Goal: Information Seeking & Learning: Learn about a topic

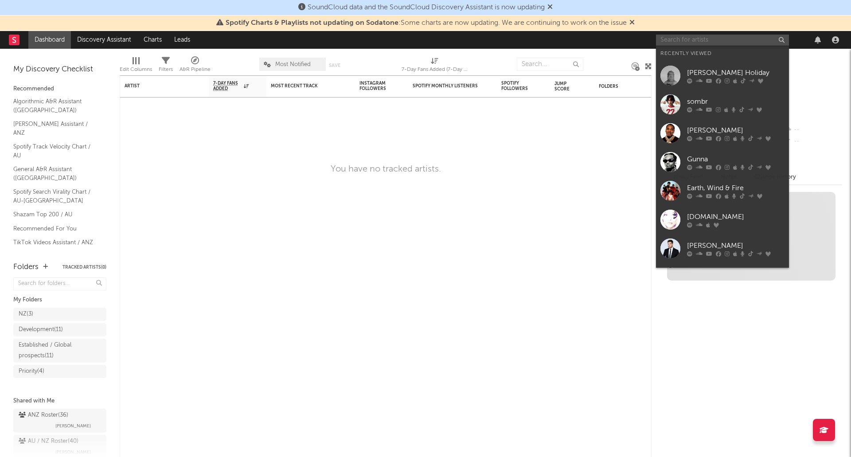
click at [702, 39] on input "text" at bounding box center [722, 40] width 133 height 11
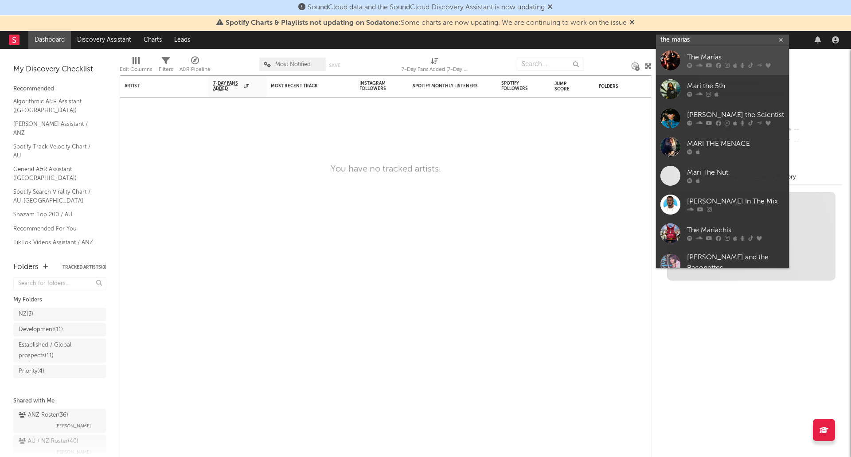
type input "the marias"
click at [716, 69] on link "The Marías" at bounding box center [722, 60] width 133 height 29
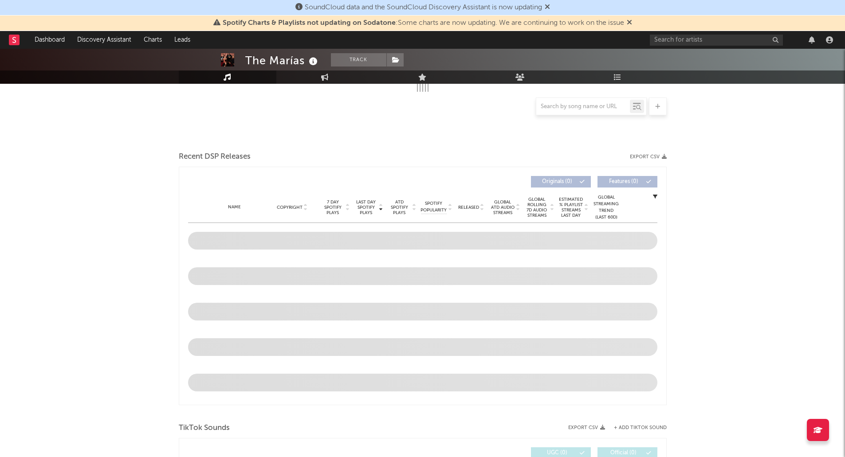
select select "6m"
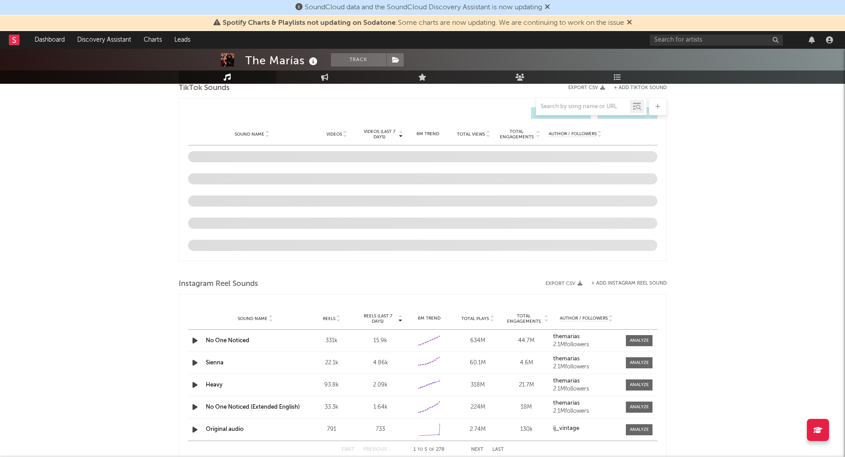
scroll to position [609, 0]
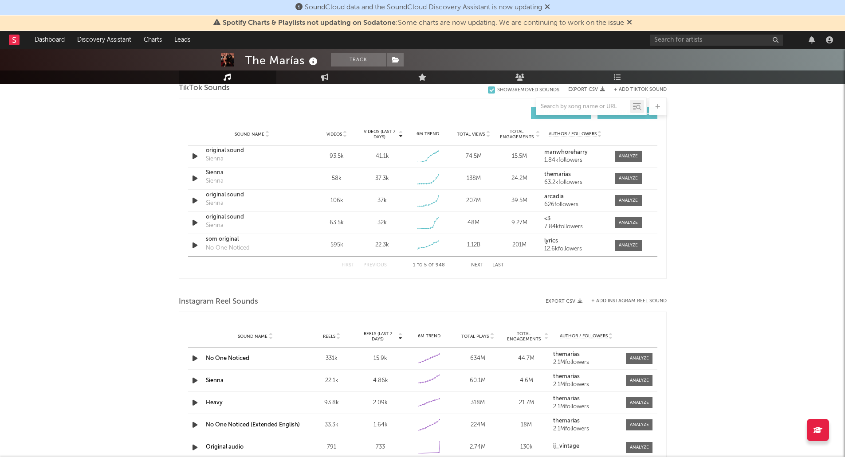
click at [550, 7] on icon at bounding box center [547, 6] width 5 height 7
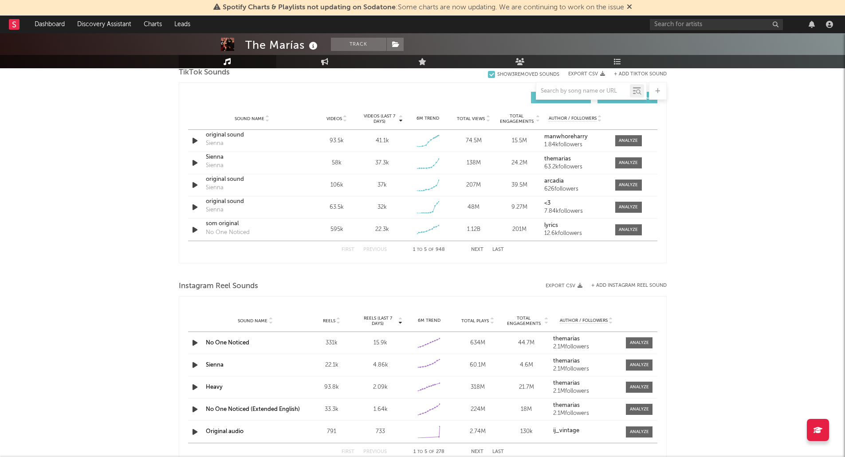
click at [60, 180] on div "The Marías Track [GEOGRAPHIC_DATA] | Alternative Edit Track Benchmark Summary 3…" at bounding box center [422, 150] width 845 height 1453
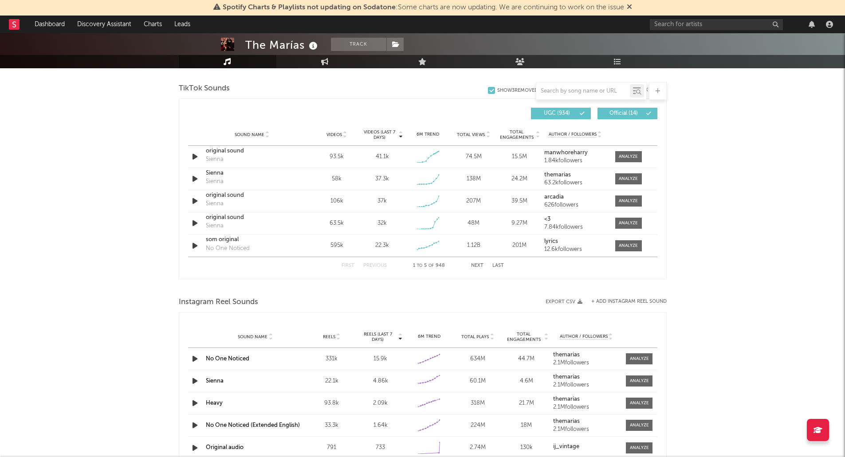
scroll to position [611, 0]
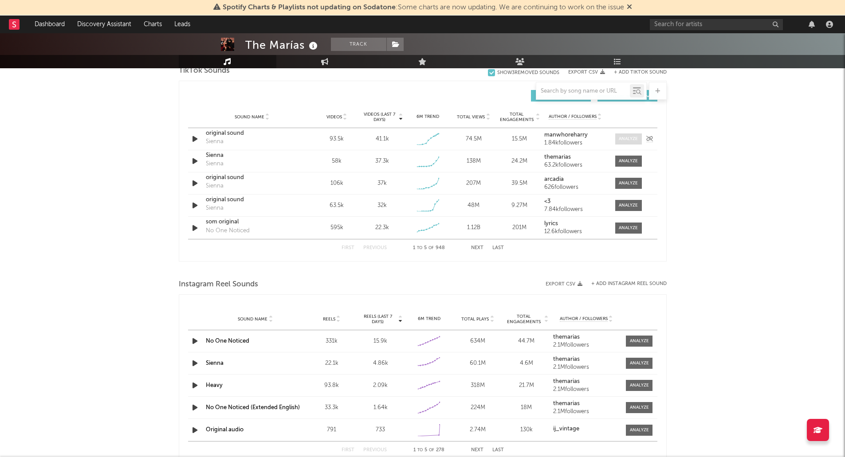
click at [627, 137] on div at bounding box center [628, 139] width 19 height 7
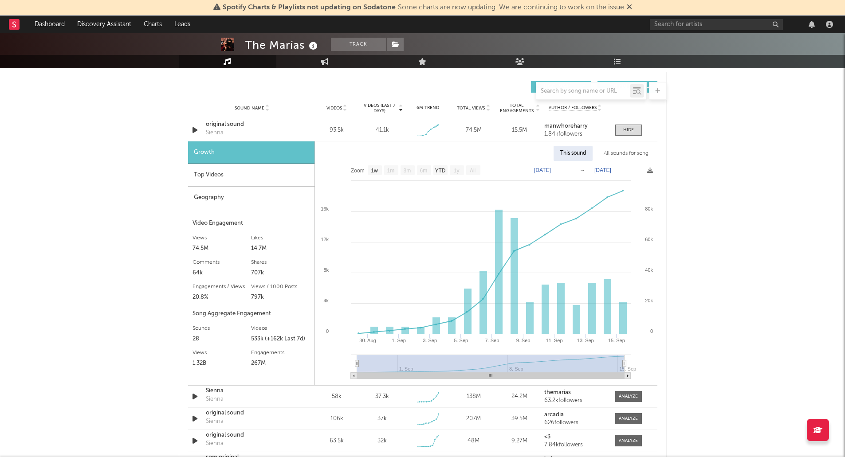
scroll to position [620, 0]
click at [439, 172] on text "YTD" at bounding box center [440, 170] width 11 height 6
click at [371, 169] on text "1w" at bounding box center [374, 170] width 7 height 6
select select "1w"
type input "[DATE]"
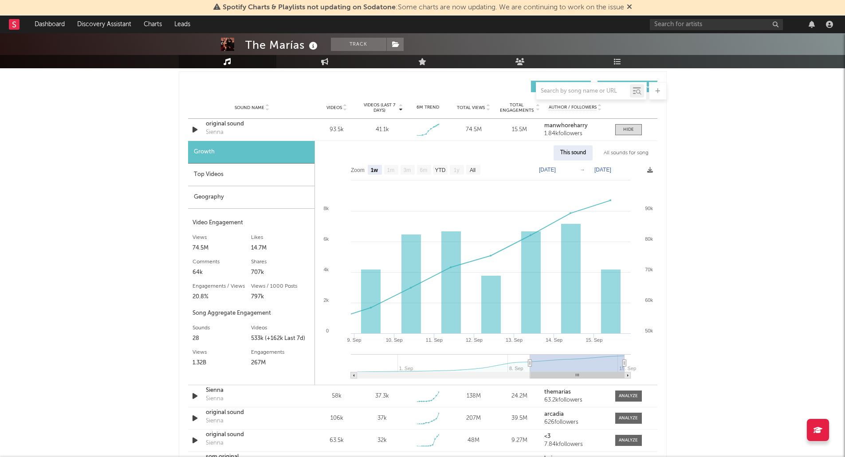
click at [355, 170] on text "Zoom" at bounding box center [358, 170] width 14 height 6
click at [445, 169] on text "YTD" at bounding box center [440, 170] width 11 height 6
select select "YTD"
type input "[DATE]"
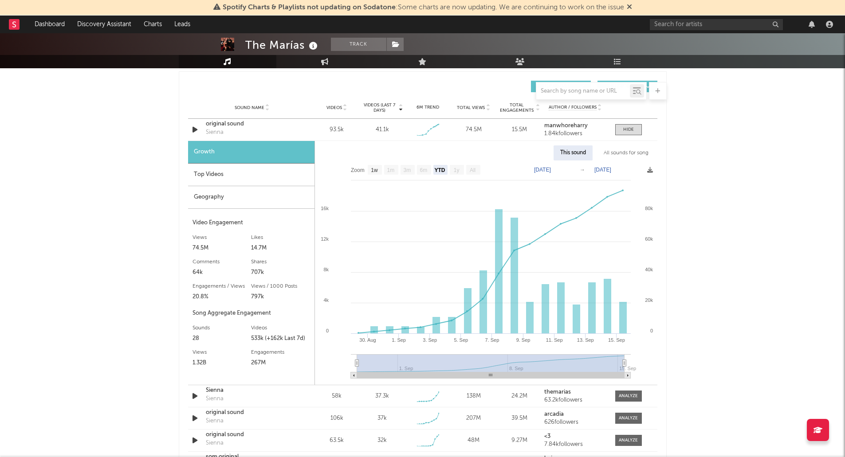
click at [468, 169] on rect at bounding box center [473, 170] width 14 height 10
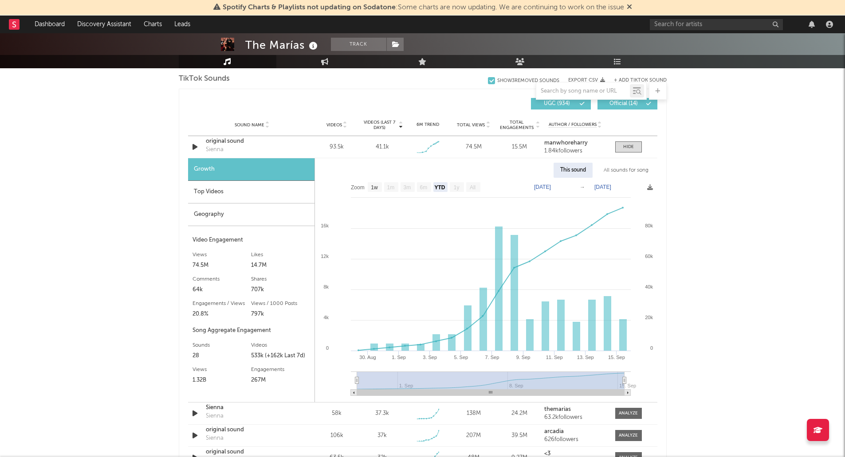
scroll to position [603, 0]
click at [203, 194] on div "Top Videos" at bounding box center [251, 191] width 126 height 23
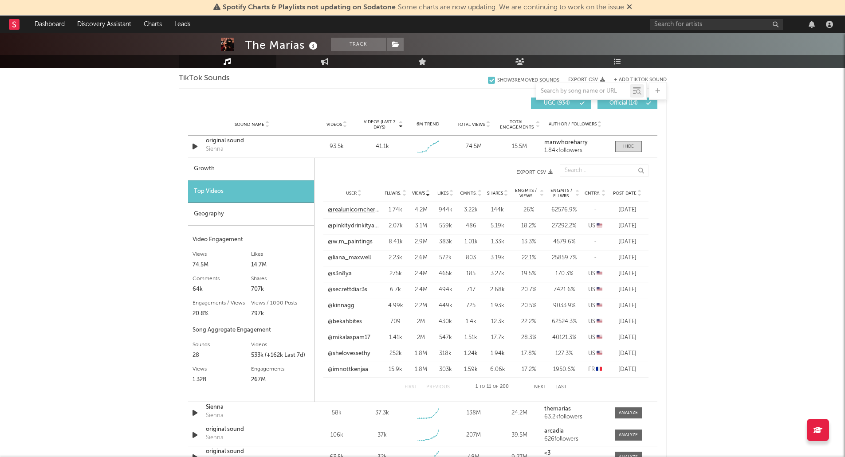
click at [350, 212] on link "@realunicorncherryboots" at bounding box center [354, 210] width 52 height 9
click at [71, 236] on div "The Marías Track [GEOGRAPHIC_DATA] | Alternative Edit Track Benchmark Summary 3…" at bounding box center [422, 278] width 845 height 1697
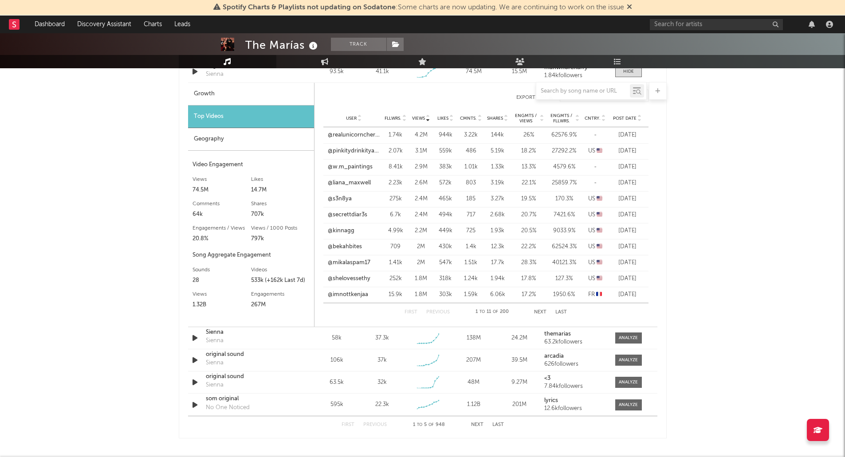
scroll to position [678, 0]
click at [206, 139] on div "Geography" at bounding box center [251, 140] width 126 height 23
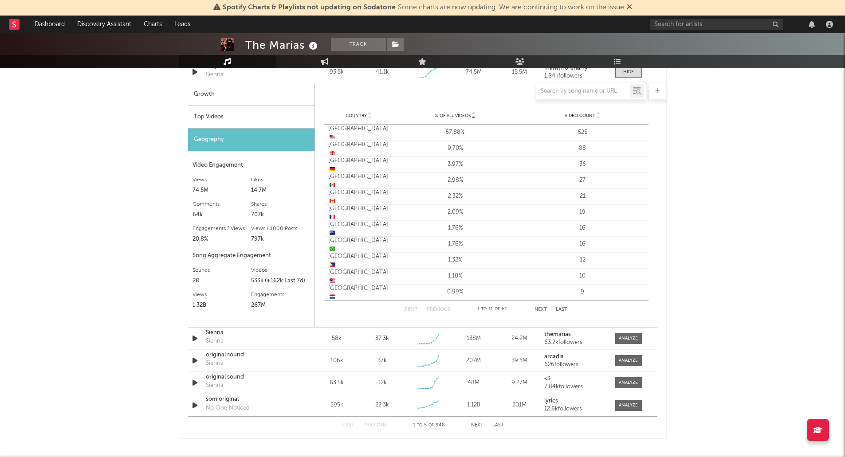
click at [209, 114] on div "Top Videos" at bounding box center [251, 117] width 126 height 23
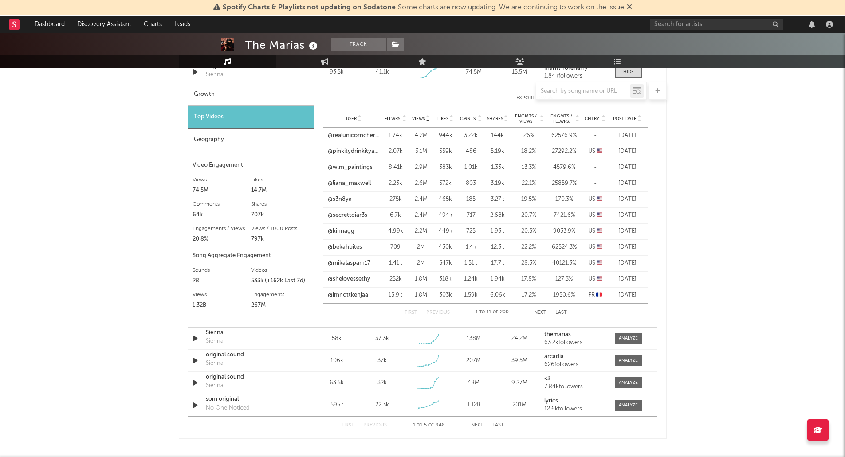
click at [638, 119] on icon at bounding box center [639, 121] width 4 height 4
click at [348, 200] on link "@hazelcherrylin" at bounding box center [349, 199] width 43 height 9
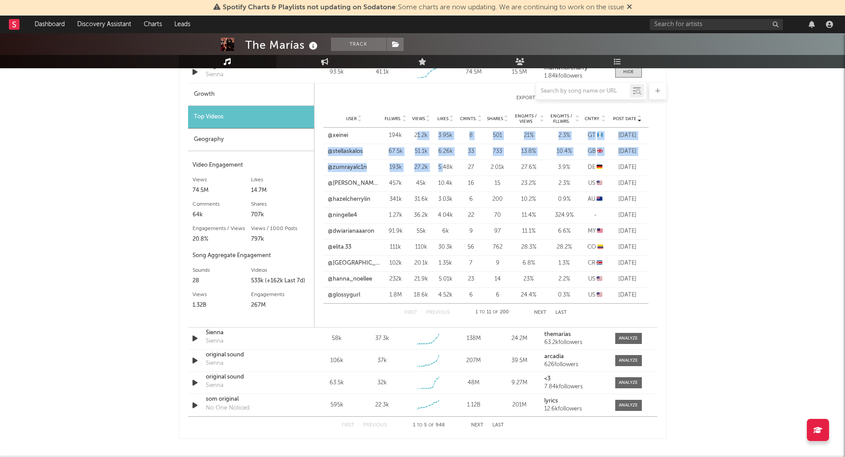
drag, startPoint x: 418, startPoint y: 129, endPoint x: 457, endPoint y: 173, distance: 58.8
click at [457, 173] on div "User @xeinei Fllwrs. 194k Views 21.2k Likes 3.95k Cmnts. 8 Shares 501 Engmts / …" at bounding box center [485, 216] width 325 height 176
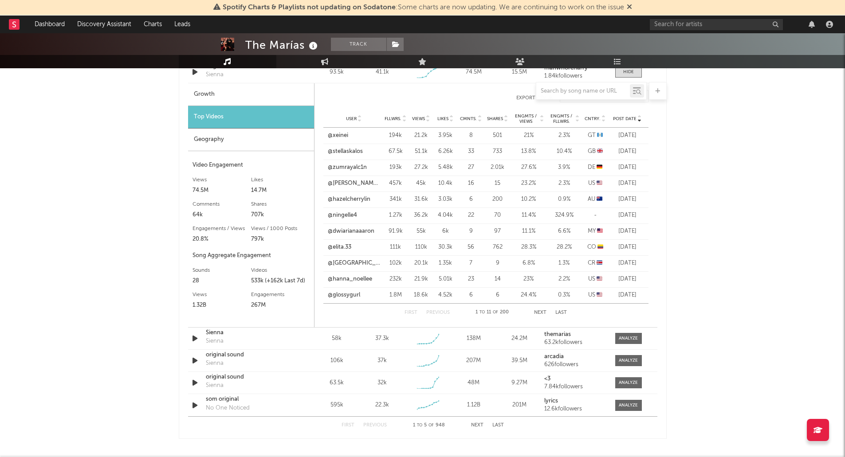
click at [108, 137] on div "The Marías Track [GEOGRAPHIC_DATA] | Alternative Edit Track Benchmark Summary 3…" at bounding box center [422, 204] width 845 height 1697
click at [427, 119] on icon at bounding box center [428, 121] width 4 height 4
click at [98, 157] on div "The Marías Track [GEOGRAPHIC_DATA] | Alternative Edit Track Benchmark Summary 3…" at bounding box center [422, 204] width 845 height 1697
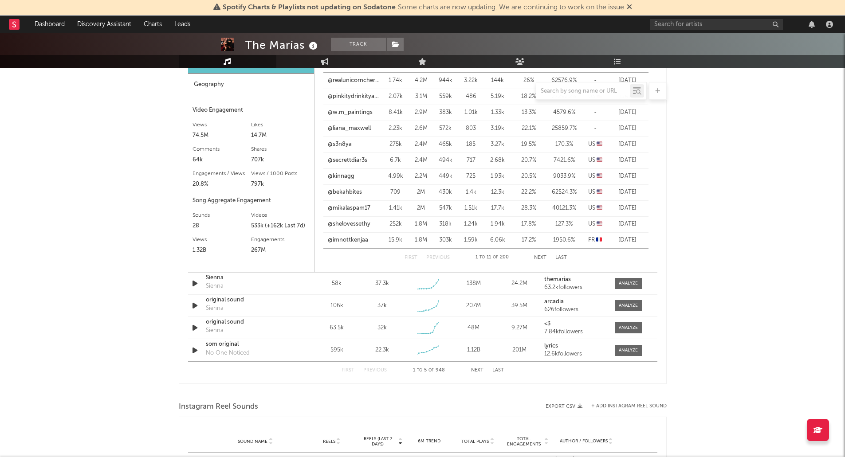
scroll to position [732, 0]
click at [634, 284] on div at bounding box center [628, 284] width 19 height 7
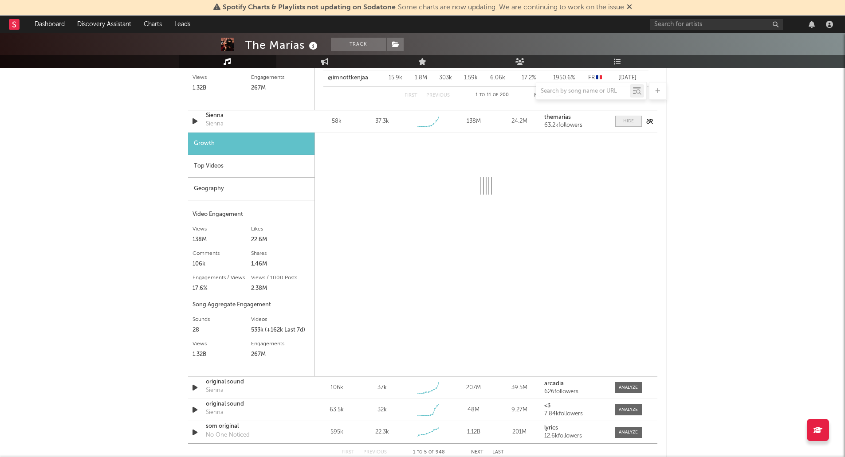
scroll to position [895, 0]
select select "6m"
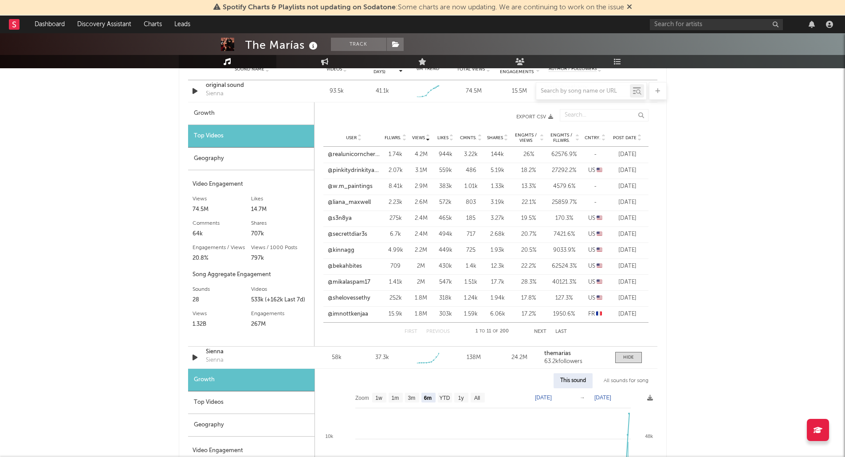
scroll to position [661, 0]
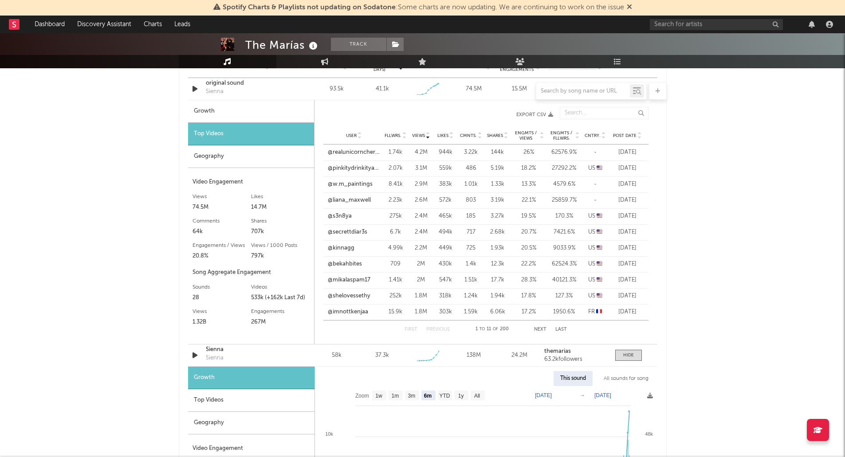
click at [242, 114] on div "Growth" at bounding box center [251, 111] width 126 height 23
select select "1w"
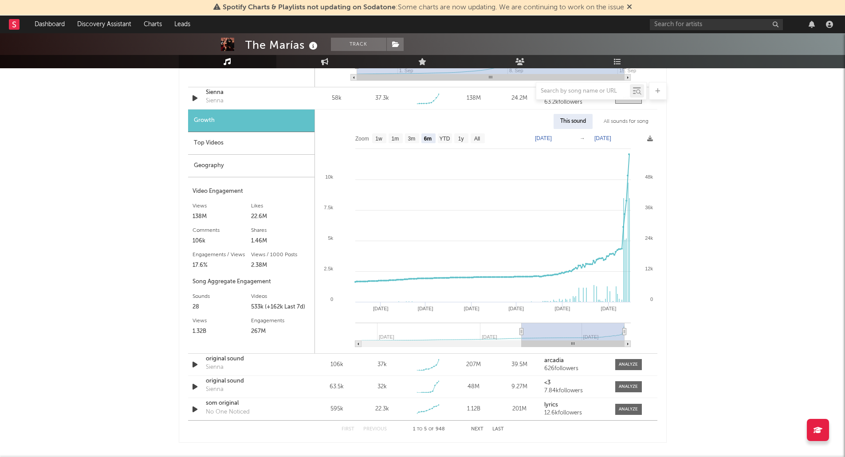
scroll to position [876, 0]
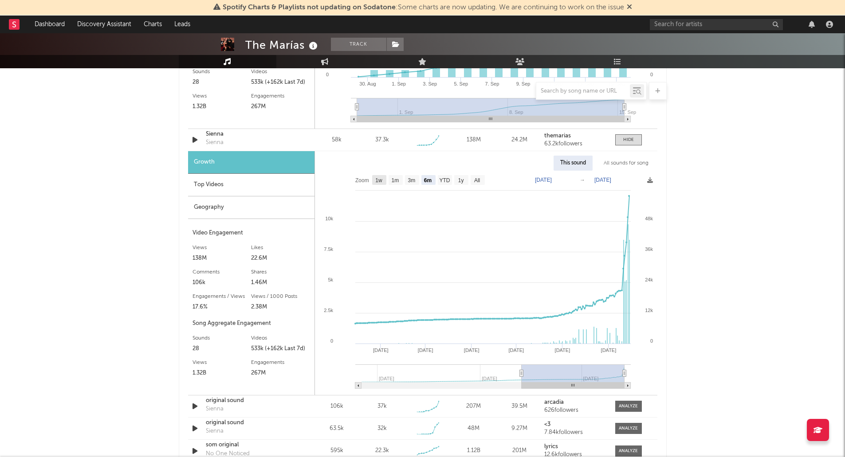
click at [383, 179] on rect at bounding box center [379, 180] width 14 height 10
select select "1w"
type input "[DATE]"
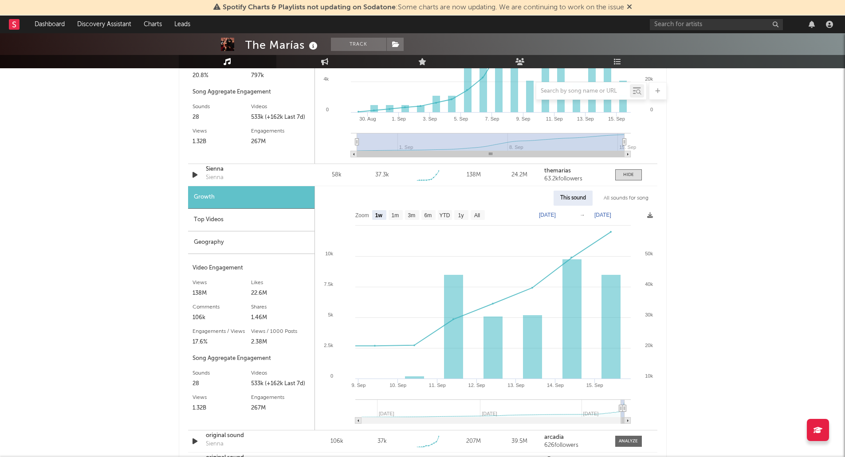
scroll to position [842, 0]
click at [392, 216] on text "1m" at bounding box center [395, 215] width 8 height 6
select select "1m"
type input "[DATE]"
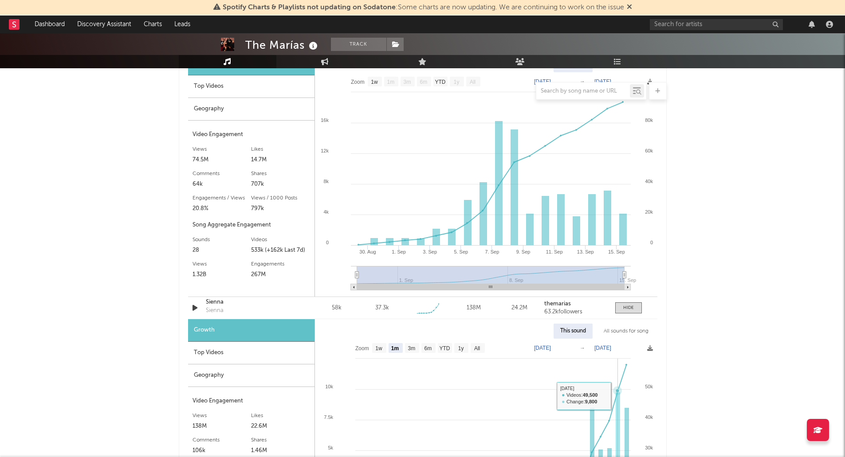
scroll to position [702, 0]
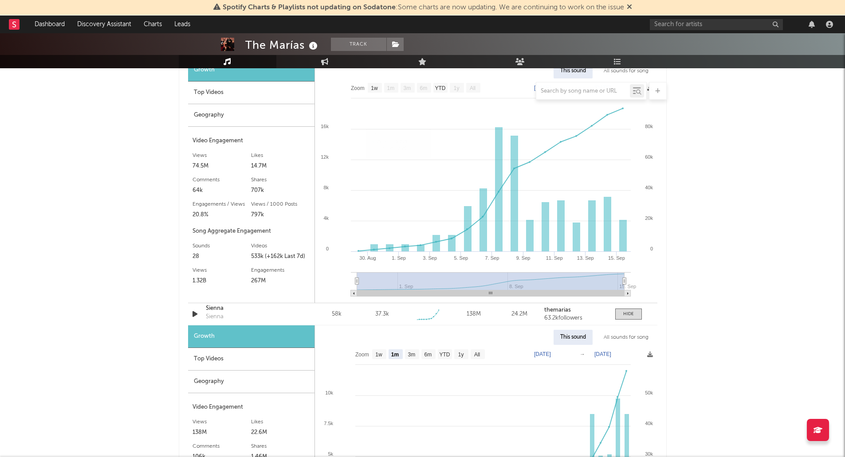
click at [111, 236] on div "The Marías Track [GEOGRAPHIC_DATA] | Alternative Edit Track Benchmark Summary 3…" at bounding box center [422, 302] width 845 height 1942
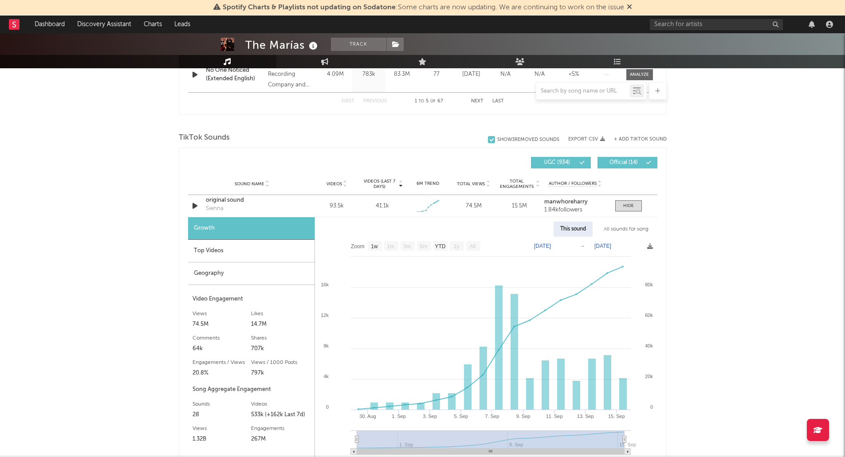
scroll to position [545, 0]
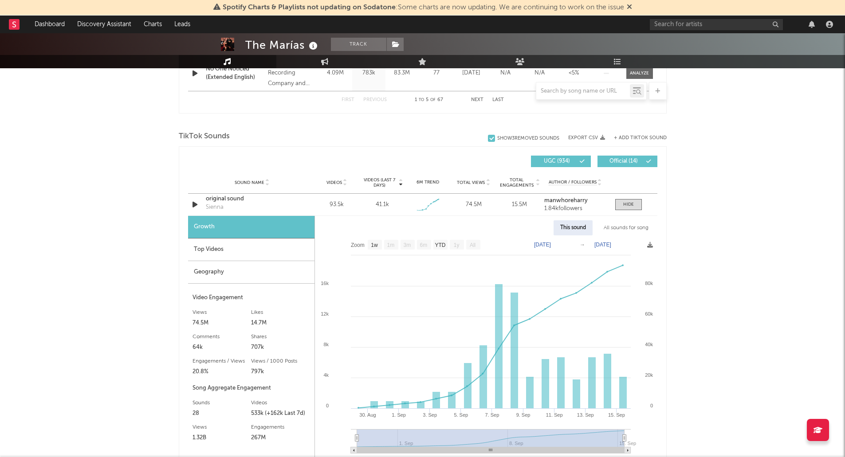
click at [217, 269] on div "Geography" at bounding box center [251, 272] width 126 height 23
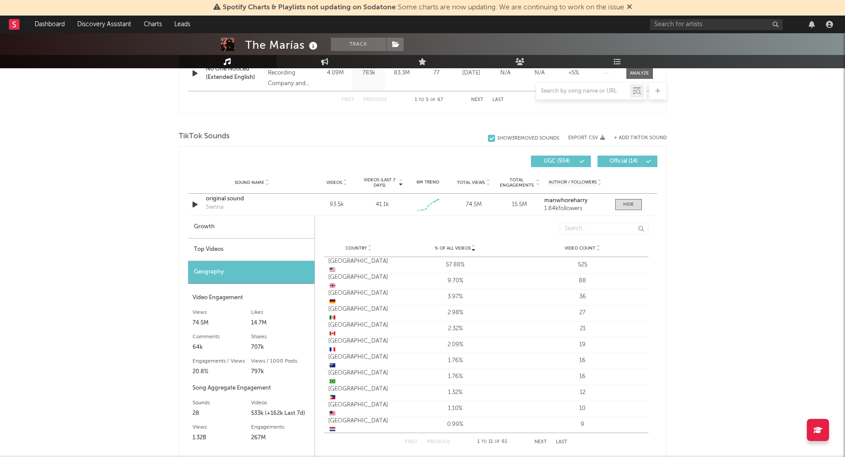
click at [198, 252] on div "Top Videos" at bounding box center [251, 250] width 126 height 23
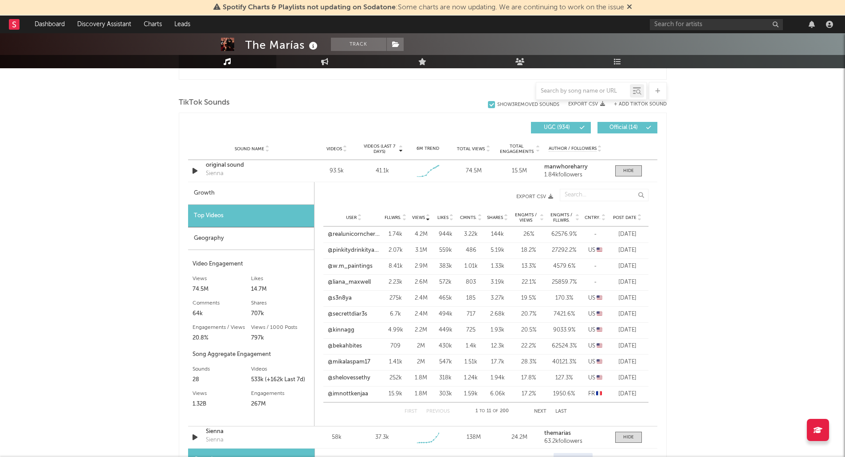
scroll to position [579, 0]
click at [539, 411] on button "Next" at bounding box center [540, 411] width 12 height 5
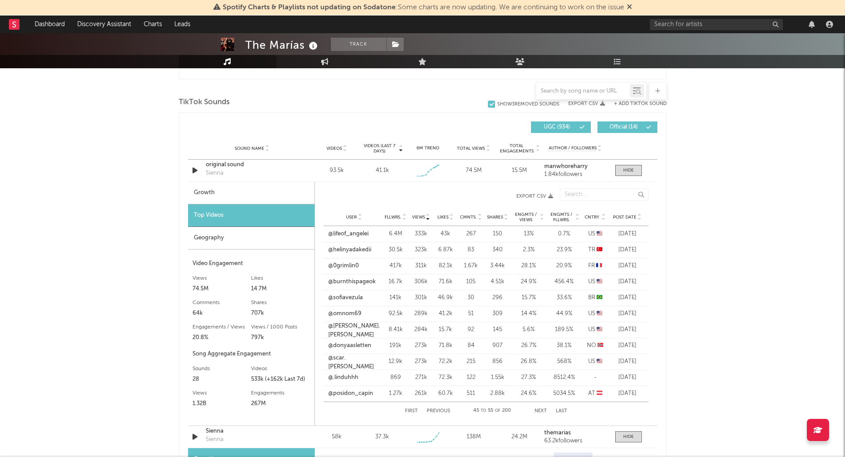
click at [436, 409] on button "Previous" at bounding box center [439, 411] width 24 height 5
click at [436, 409] on button "Previous" at bounding box center [438, 411] width 24 height 5
click at [99, 286] on div "The Marías Track [GEOGRAPHIC_DATA] | Alternative Edit Track Benchmark Summary 3…" at bounding box center [422, 425] width 845 height 1942
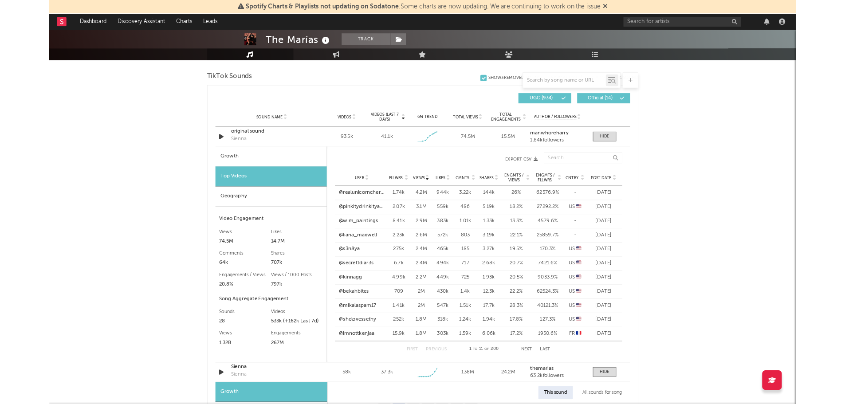
scroll to position [597, 0]
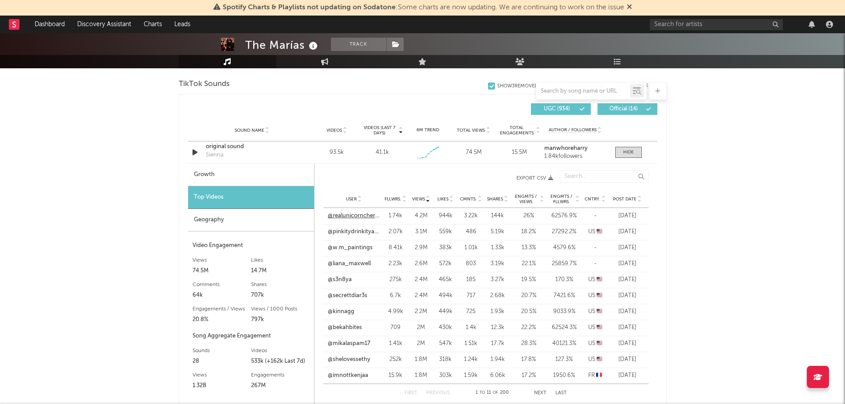
click at [351, 215] on link "@realunicorncherryboots" at bounding box center [354, 216] width 52 height 9
click at [231, 148] on div "original sound" at bounding box center [252, 146] width 93 height 9
click at [638, 196] on icon at bounding box center [639, 198] width 4 height 4
click at [429, 198] on icon at bounding box center [428, 198] width 4 height 4
click at [352, 231] on link "@pinkitydrinkityaddict1" at bounding box center [354, 231] width 52 height 9
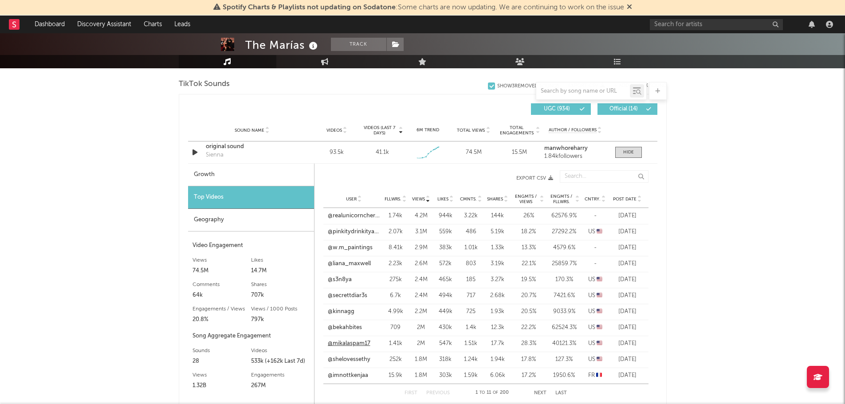
click at [351, 346] on link "@mikalaspam17" at bounding box center [349, 343] width 43 height 9
click at [341, 359] on link "@shelovessethy" at bounding box center [349, 359] width 43 height 9
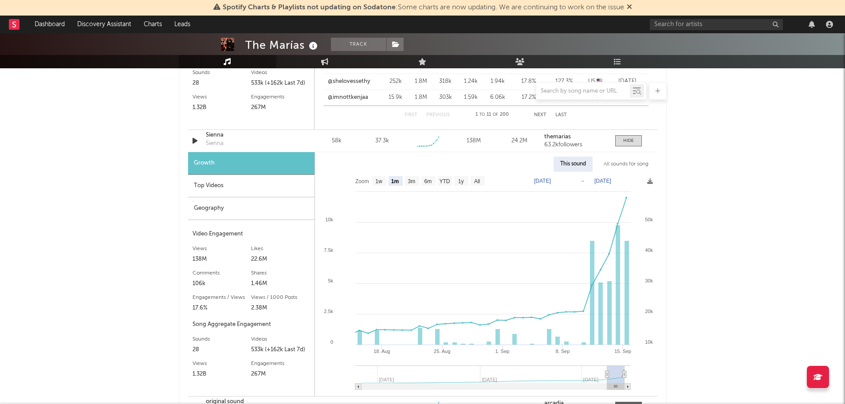
scroll to position [952, 0]
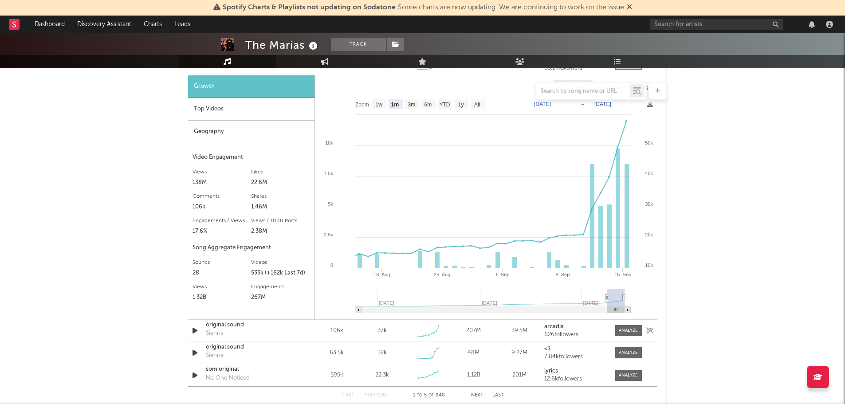
click at [219, 324] on div "original sound" at bounding box center [252, 325] width 93 height 9
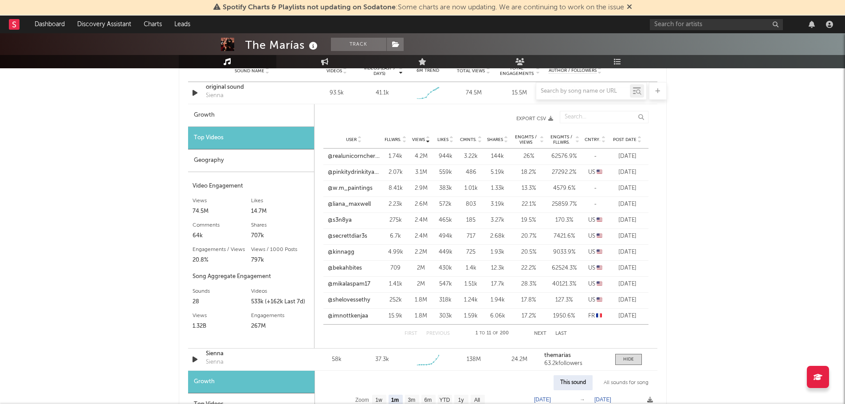
scroll to position [686, 0]
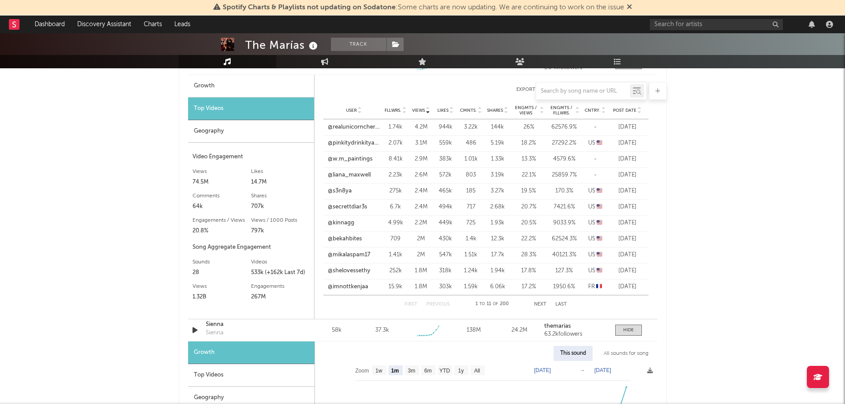
click at [538, 304] on button "Next" at bounding box center [540, 304] width 12 height 5
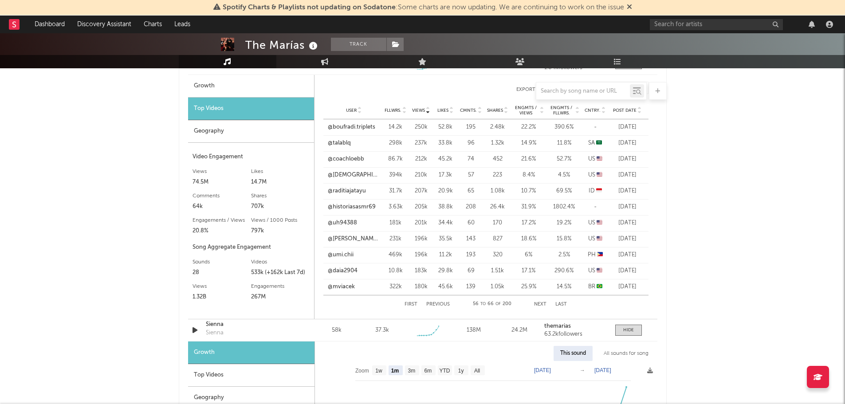
click at [538, 304] on button "Next" at bounding box center [540, 304] width 12 height 5
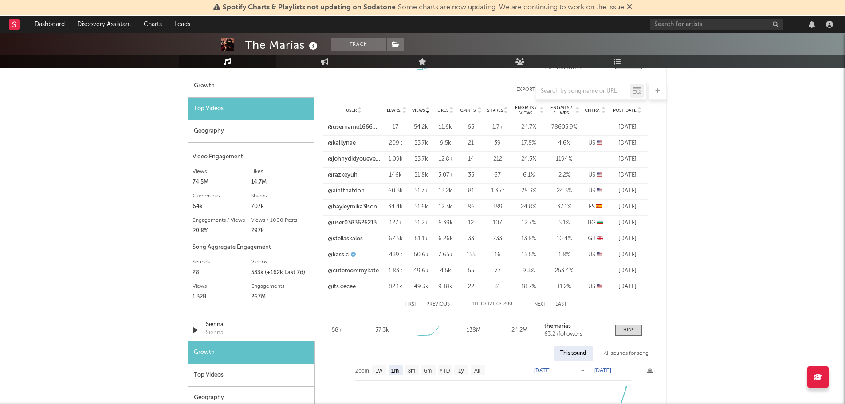
click at [538, 304] on button "Next" at bounding box center [540, 304] width 12 height 5
click at [356, 271] on link "@hazelcherrylin" at bounding box center [349, 271] width 43 height 9
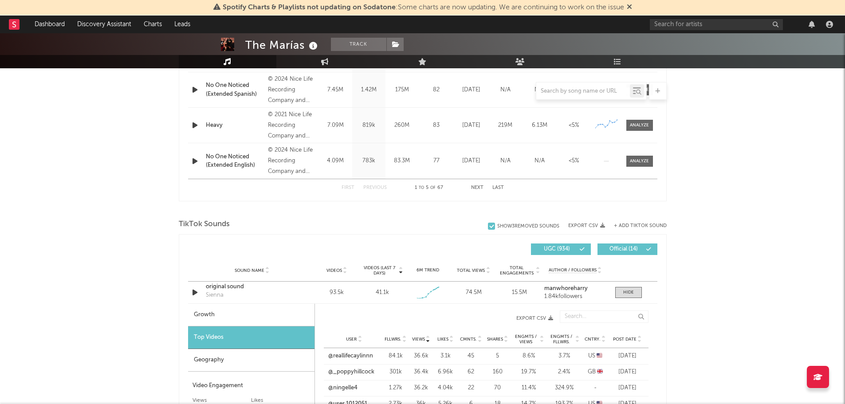
scroll to position [509, 0]
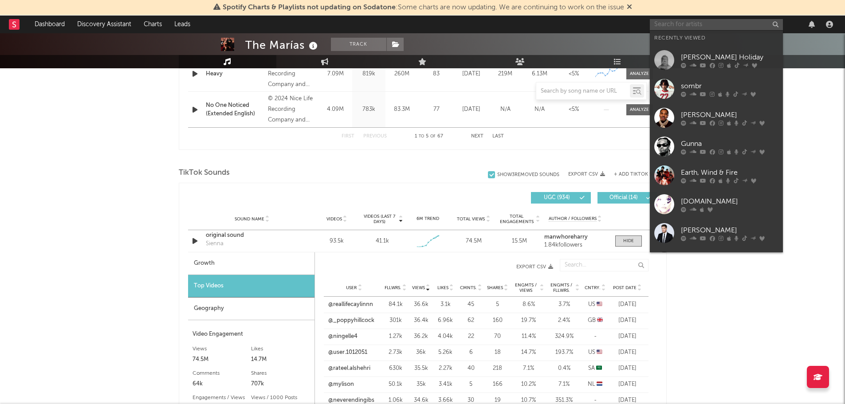
click at [705, 27] on input "text" at bounding box center [716, 24] width 133 height 11
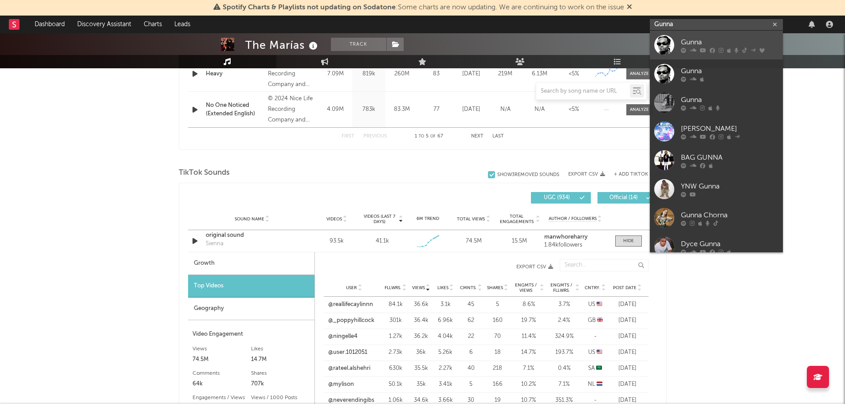
type input "Gunna"
click at [705, 44] on div "Gunna" at bounding box center [730, 42] width 98 height 11
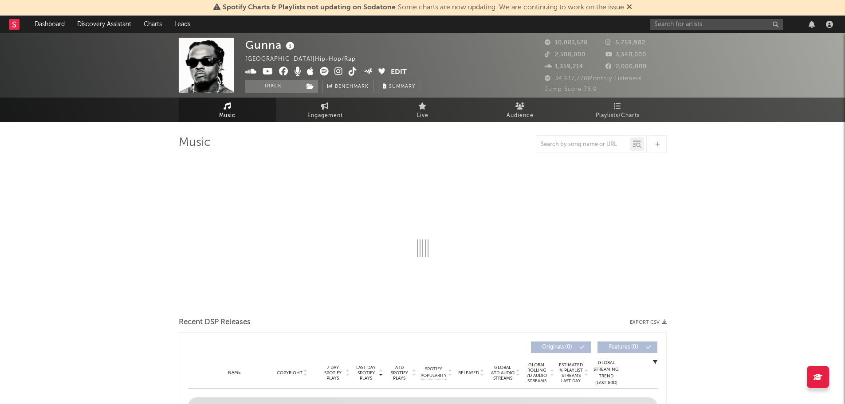
select select "6m"
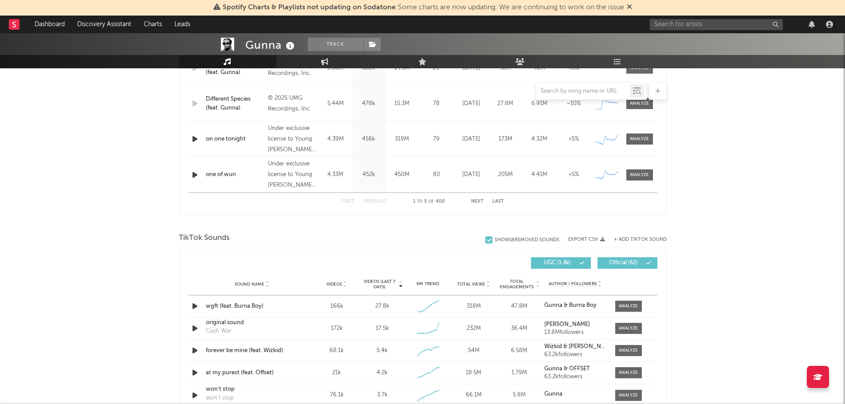
scroll to position [532, 0]
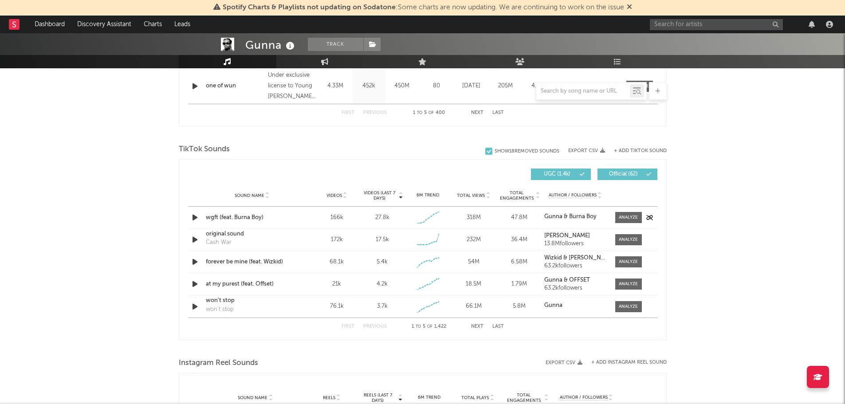
click at [222, 217] on div "wgft (feat. Burna Boy)" at bounding box center [252, 217] width 93 height 9
click at [628, 215] on div at bounding box center [628, 217] width 19 height 7
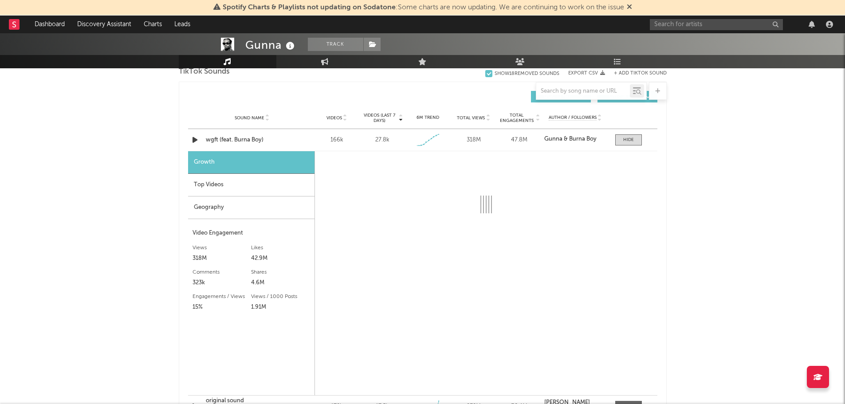
scroll to position [621, 0]
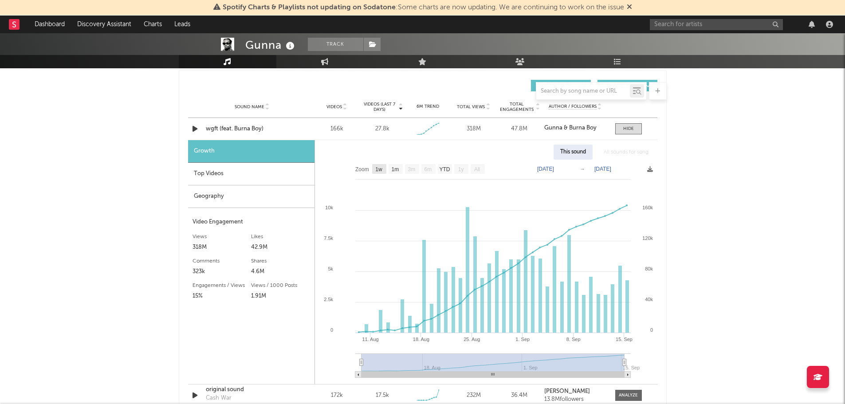
click at [378, 170] on text "1w" at bounding box center [378, 169] width 7 height 6
select select "1w"
type input "[DATE]"
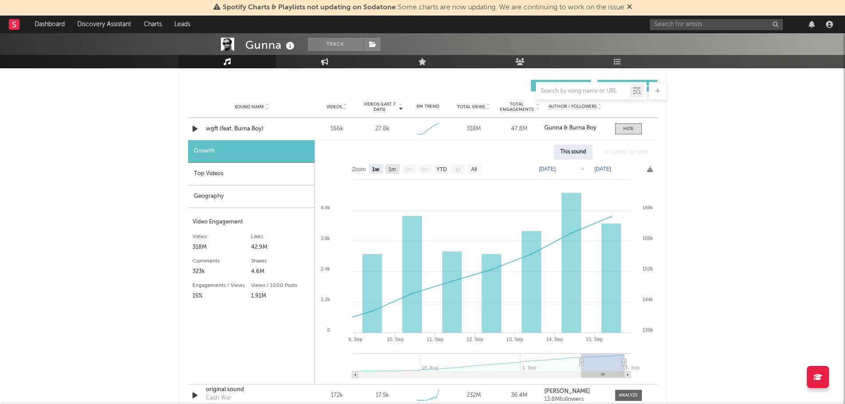
click at [394, 169] on text "1m" at bounding box center [392, 169] width 8 height 6
select select "1m"
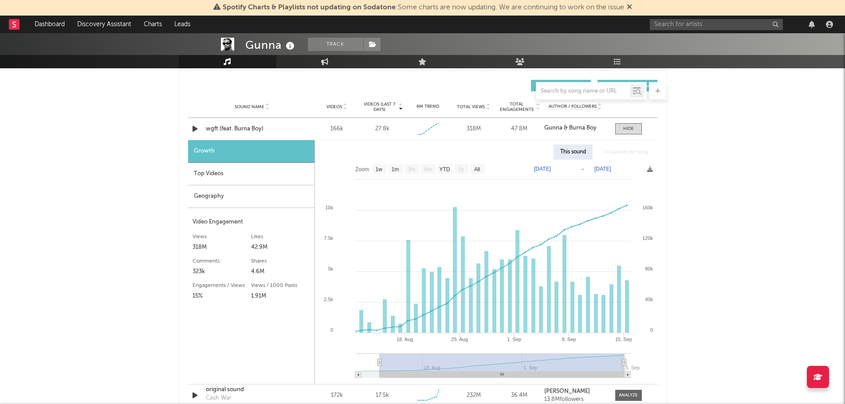
type input "[DATE]"
select select "All"
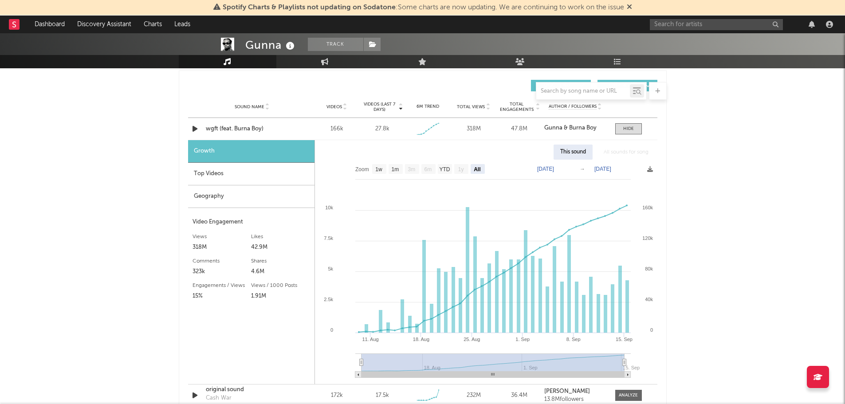
drag, startPoint x: 405, startPoint y: 362, endPoint x: 344, endPoint y: 365, distance: 60.8
click at [344, 365] on icon "Created with Highcharts 10.3.3 [DATE]. Aug 25. [DATE]. [DATE]. Sep [DATE]. Aug …" at bounding box center [486, 272] width 342 height 224
click at [214, 175] on div "Top Videos" at bounding box center [251, 174] width 126 height 23
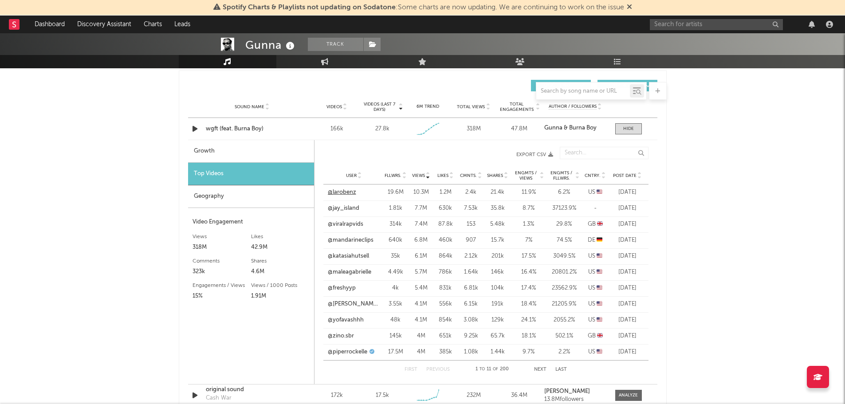
click at [347, 192] on link "@larobenz" at bounding box center [342, 192] width 28 height 9
click at [542, 369] on button "Next" at bounding box center [540, 369] width 12 height 5
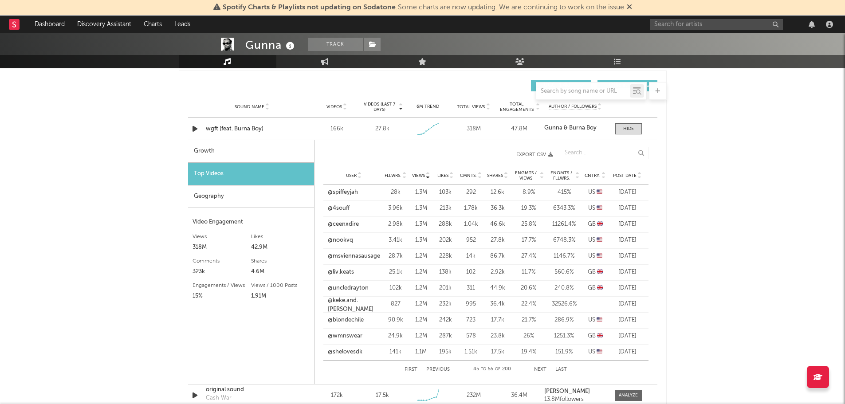
click at [542, 369] on button "Next" at bounding box center [540, 369] width 12 height 5
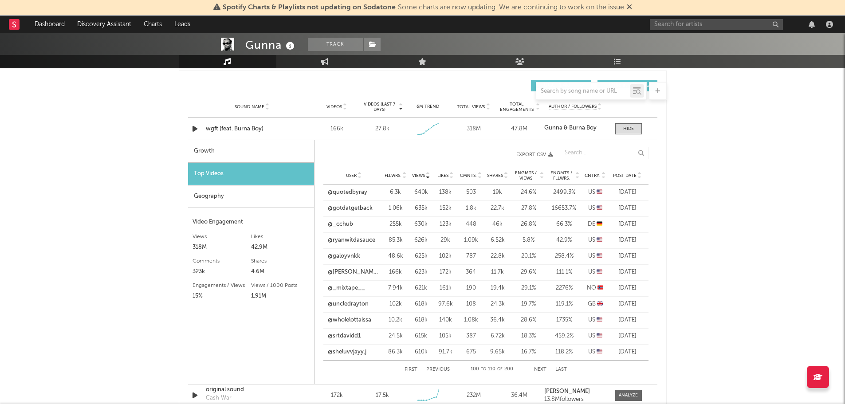
click at [542, 369] on button "Next" at bounding box center [540, 369] width 12 height 5
click at [341, 255] on link "@deez6_9" at bounding box center [342, 256] width 28 height 9
click at [211, 193] on div "Geography" at bounding box center [251, 196] width 126 height 23
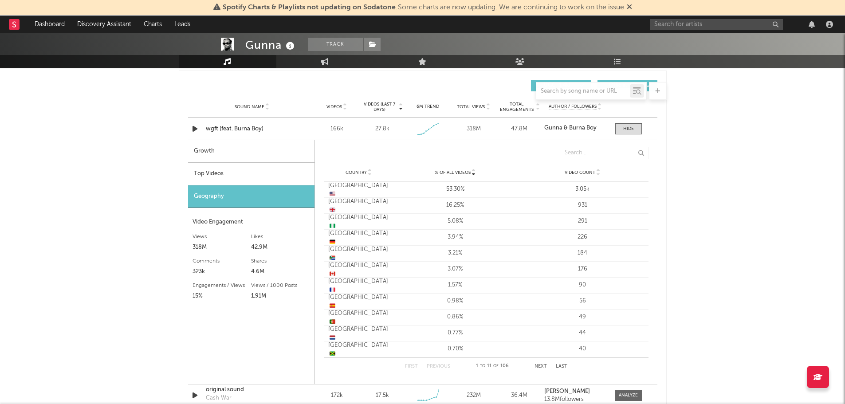
click at [204, 172] on div "Top Videos" at bounding box center [251, 174] width 126 height 23
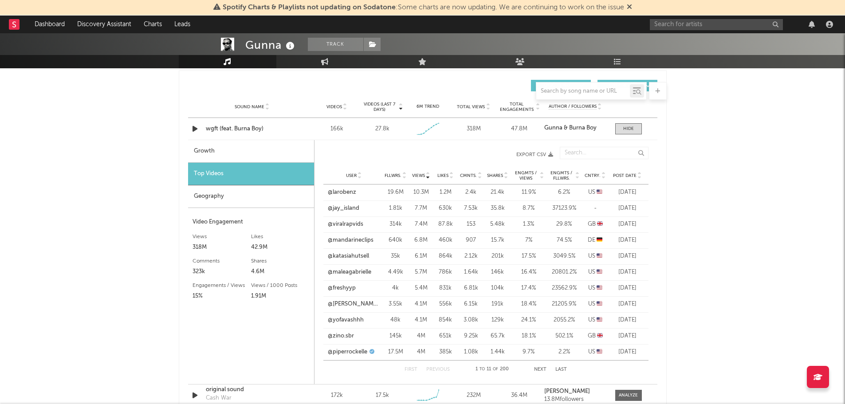
click at [204, 151] on div "Growth" at bounding box center [251, 151] width 126 height 23
select select "1w"
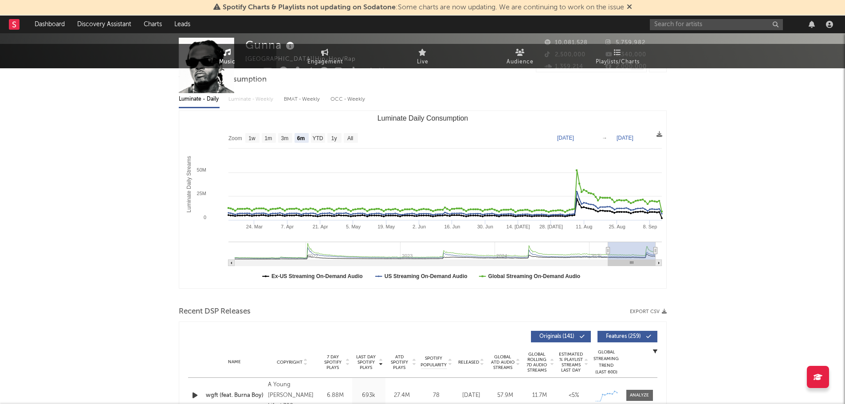
scroll to position [0, 0]
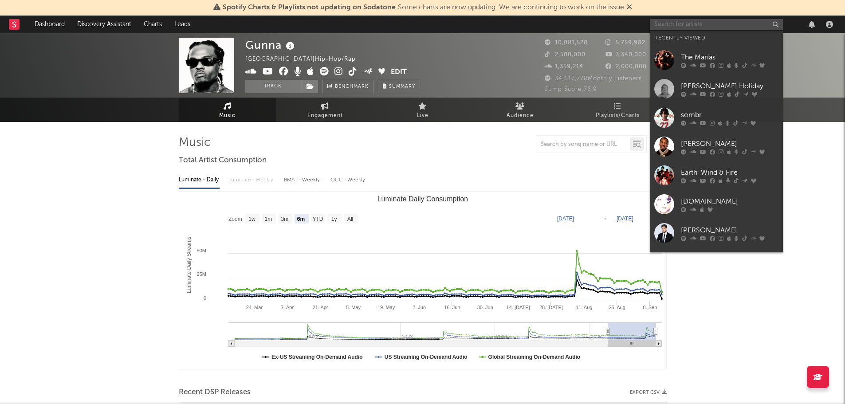
click at [699, 22] on input "text" at bounding box center [716, 24] width 133 height 11
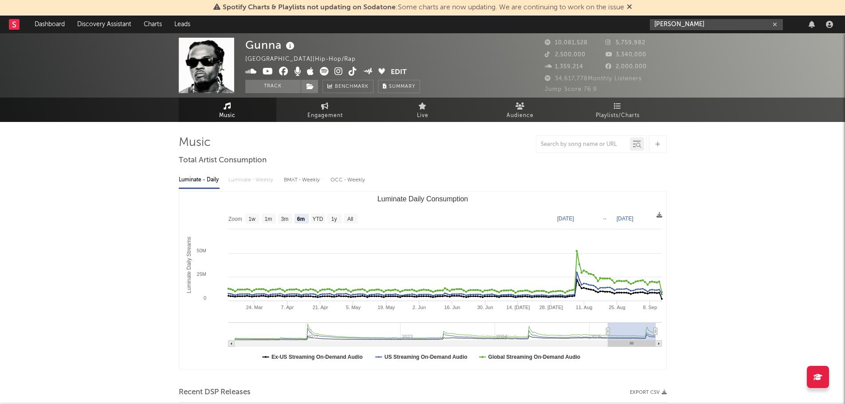
click at [720, 24] on input "[PERSON_NAME]" at bounding box center [716, 24] width 133 height 11
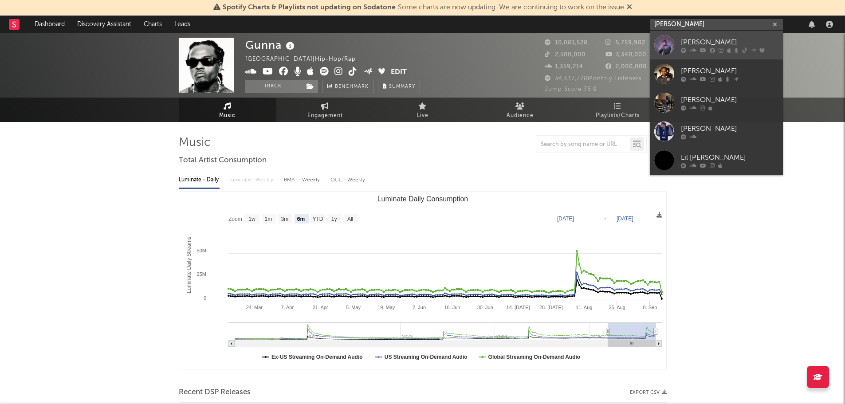
type input "[PERSON_NAME]"
click at [710, 47] on div "[PERSON_NAME]" at bounding box center [730, 42] width 98 height 11
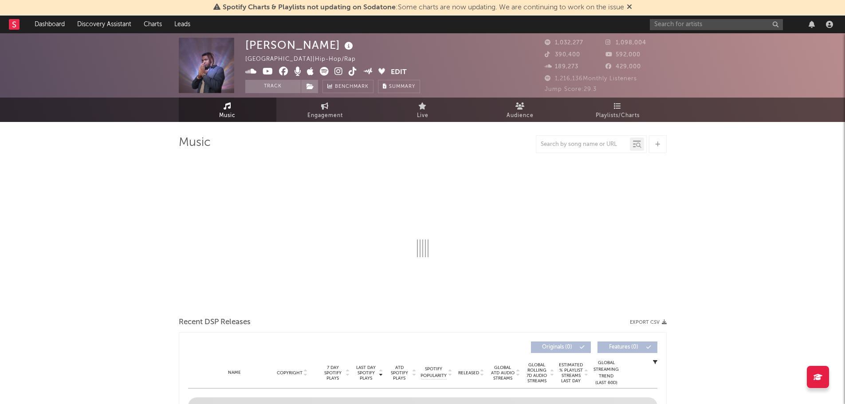
select select "6m"
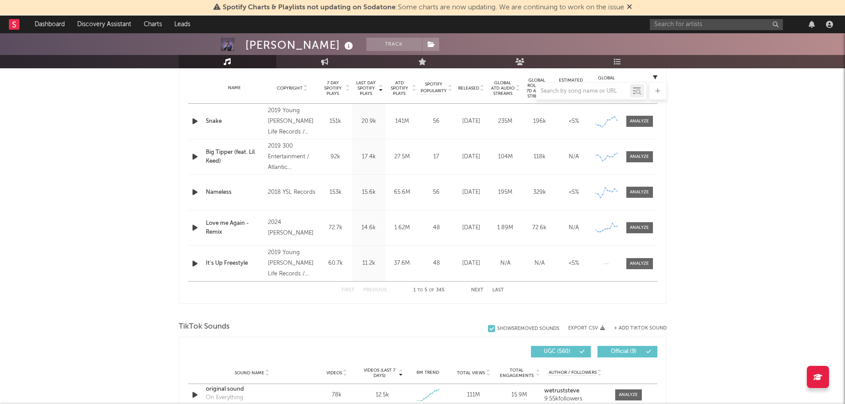
scroll to position [443, 0]
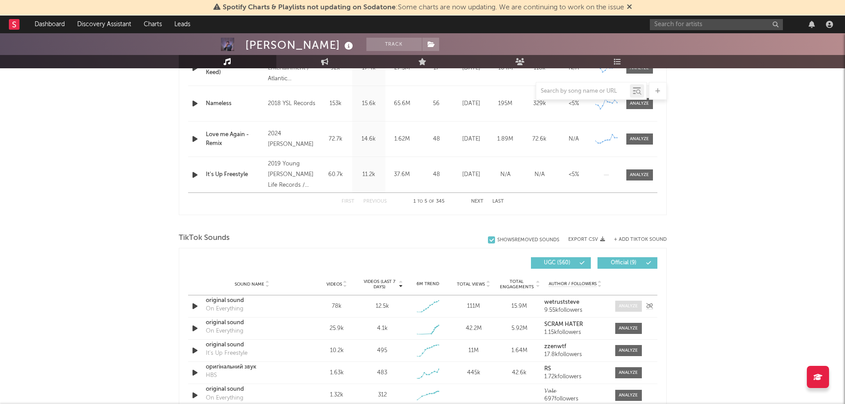
click at [630, 306] on div at bounding box center [628, 306] width 19 height 7
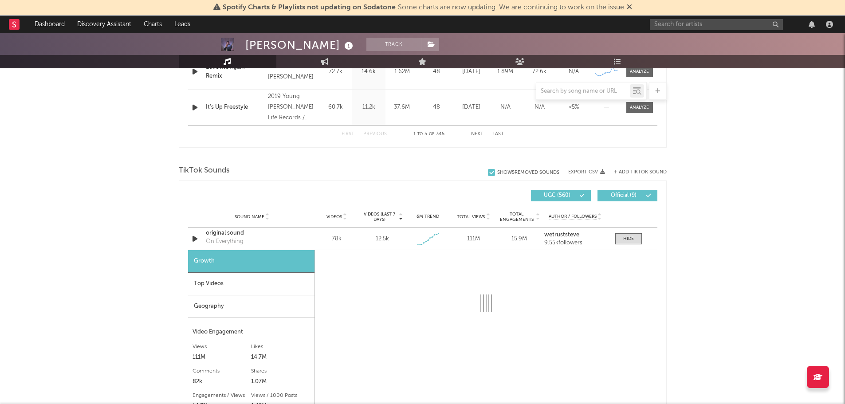
scroll to position [532, 0]
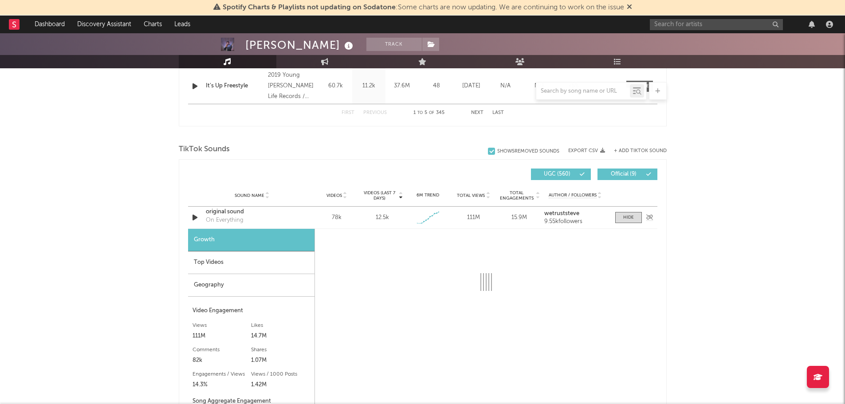
select select "1w"
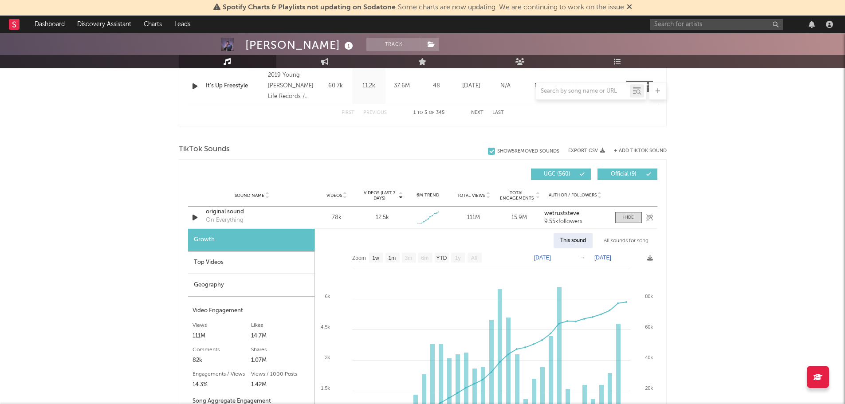
click at [236, 212] on div "original sound" at bounding box center [252, 212] width 93 height 9
click at [216, 260] on div "Top Videos" at bounding box center [251, 262] width 126 height 23
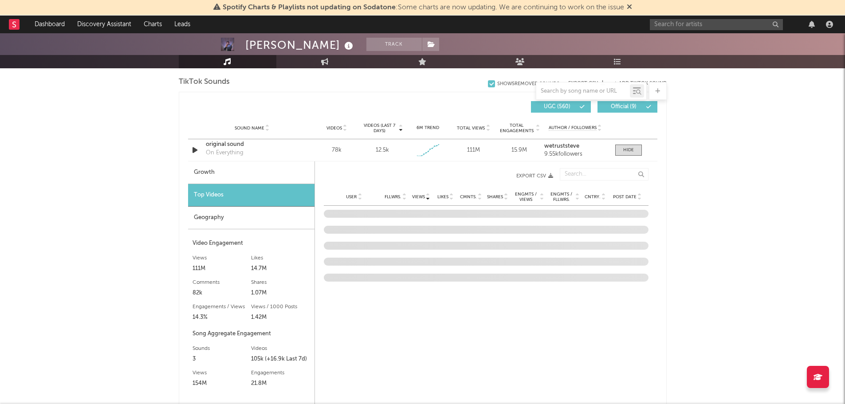
scroll to position [621, 0]
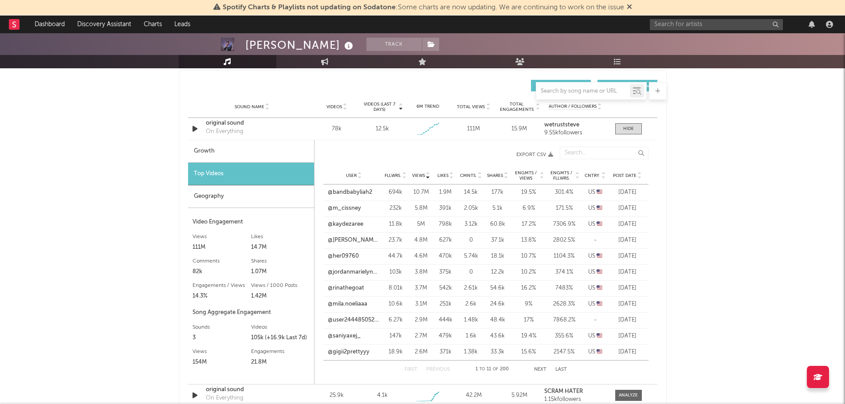
click at [639, 176] on icon at bounding box center [639, 178] width 4 height 4
click at [346, 195] on link "@selmabergkvist" at bounding box center [350, 192] width 45 height 9
click at [335, 209] on link "@1177x" at bounding box center [338, 208] width 20 height 9
click at [347, 271] on link "@heyitsdanielllll" at bounding box center [349, 272] width 42 height 9
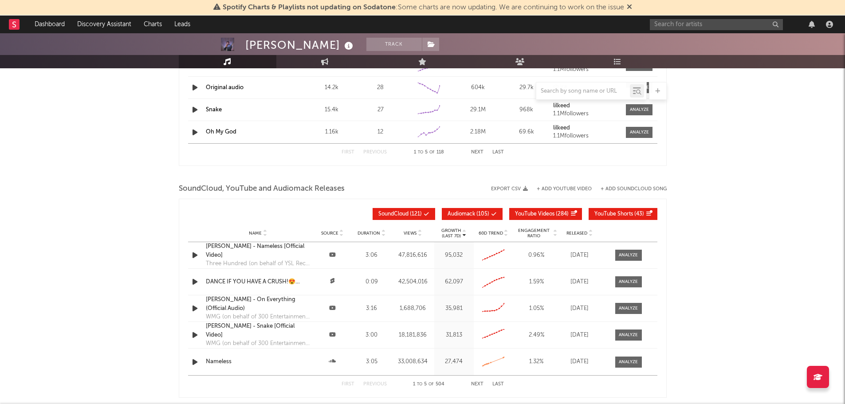
scroll to position [976, 0]
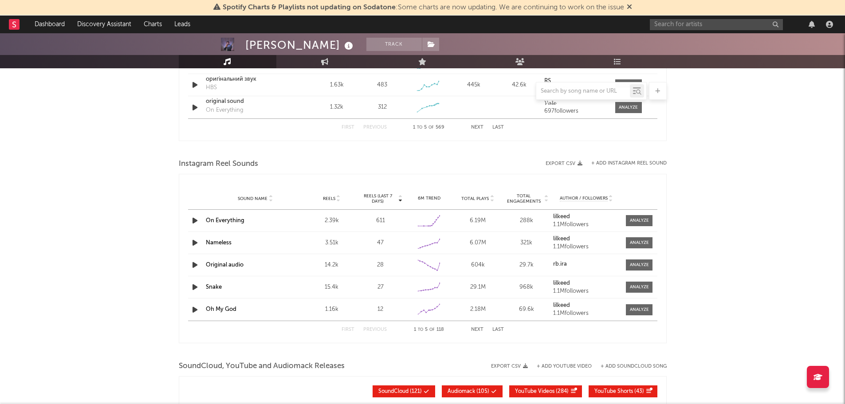
click at [219, 220] on link "On Everything" at bounding box center [225, 221] width 39 height 6
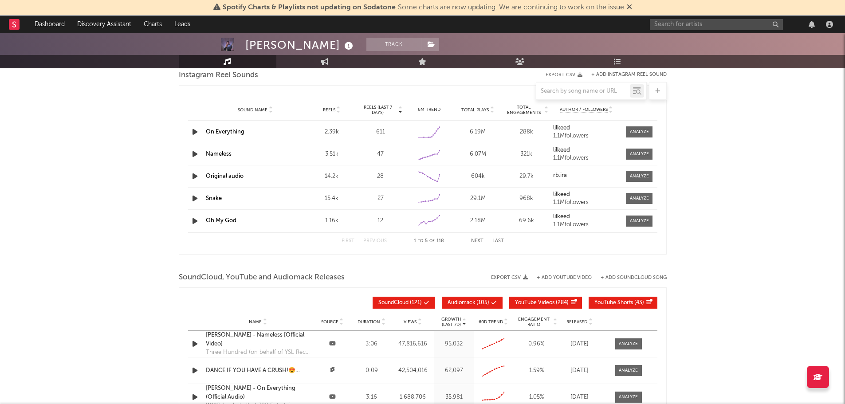
scroll to position [1153, 0]
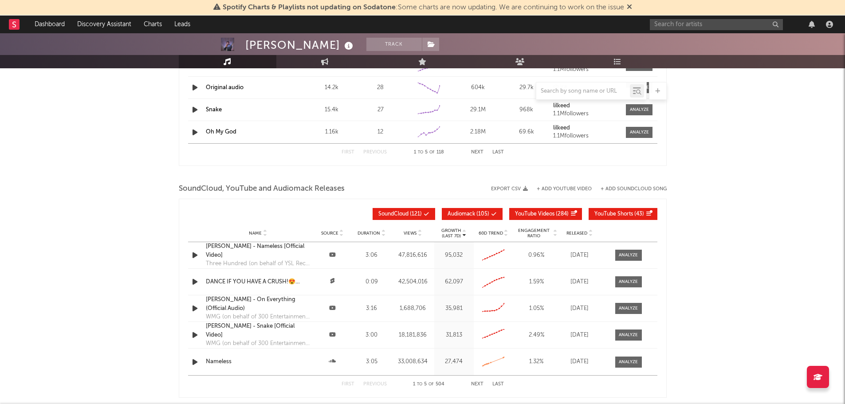
click at [217, 301] on div "[PERSON_NAME] - On Everything (Official Audio)" at bounding box center [258, 303] width 105 height 17
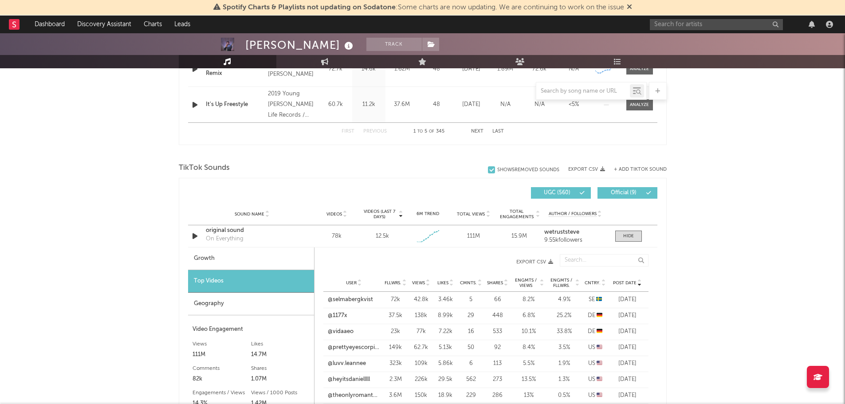
scroll to position [532, 0]
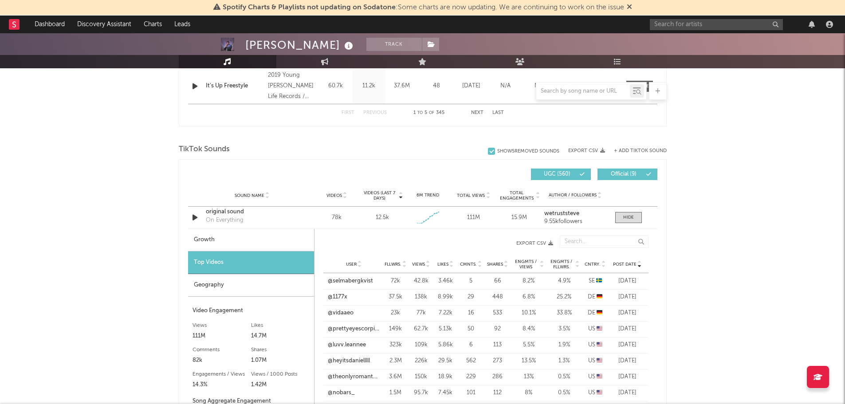
click at [208, 242] on div "Growth" at bounding box center [251, 240] width 126 height 23
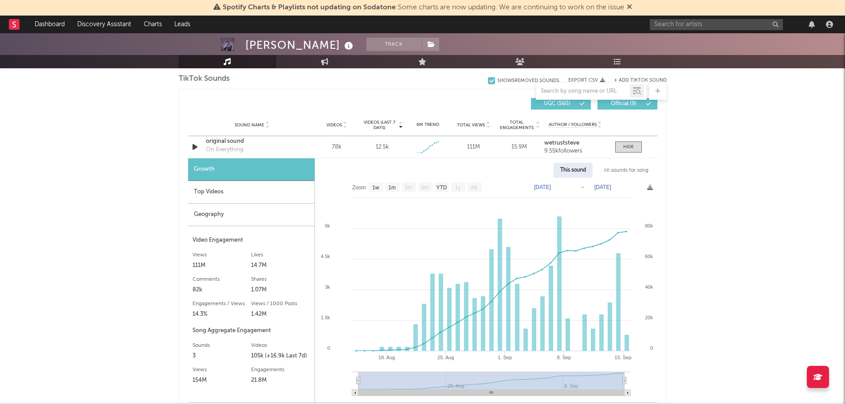
scroll to position [621, 0]
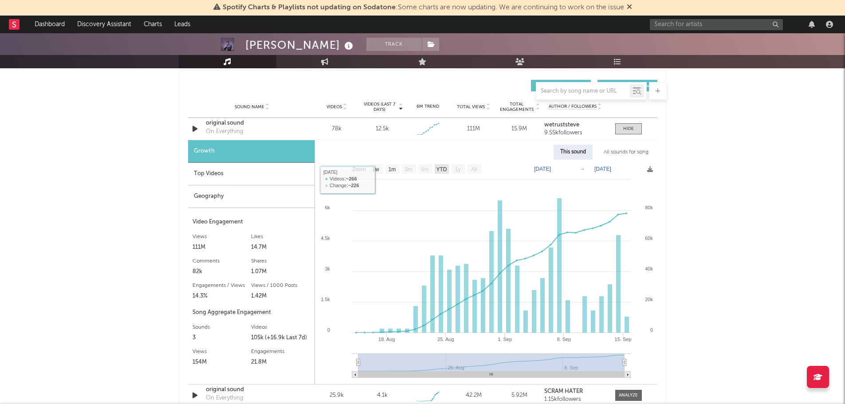
click at [439, 167] on text "YTD" at bounding box center [441, 169] width 11 height 6
click at [392, 170] on text "1m" at bounding box center [392, 169] width 8 height 6
select select "1m"
type input "[DATE]"
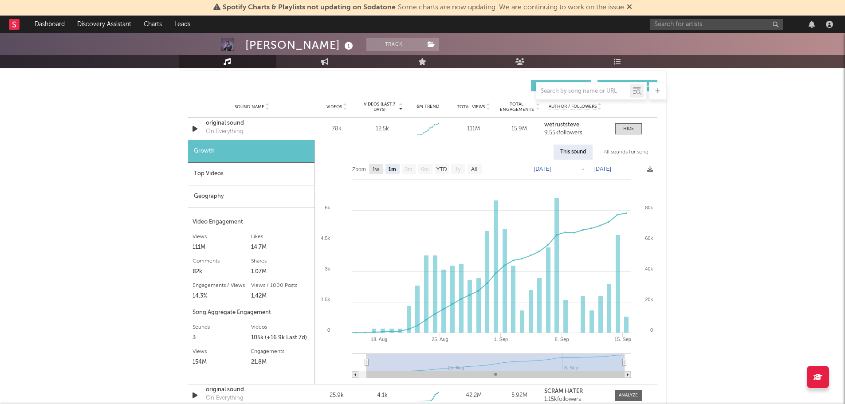
click at [374, 170] on text "1w" at bounding box center [375, 169] width 7 height 6
select select "1w"
type input "[DATE]"
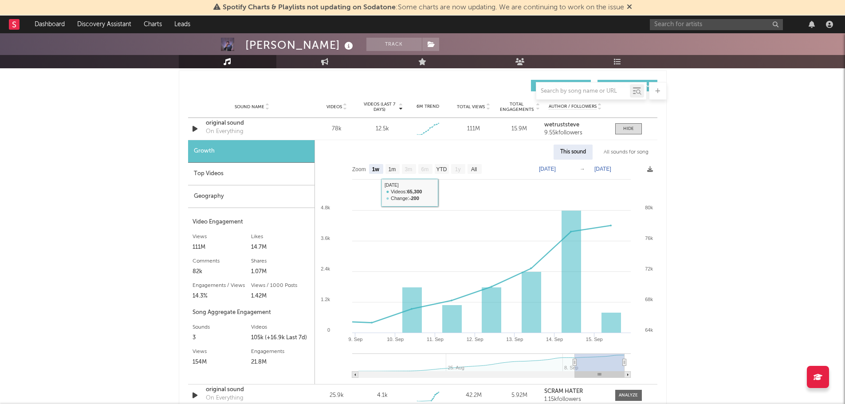
click at [211, 177] on div "Top Videos" at bounding box center [251, 174] width 126 height 23
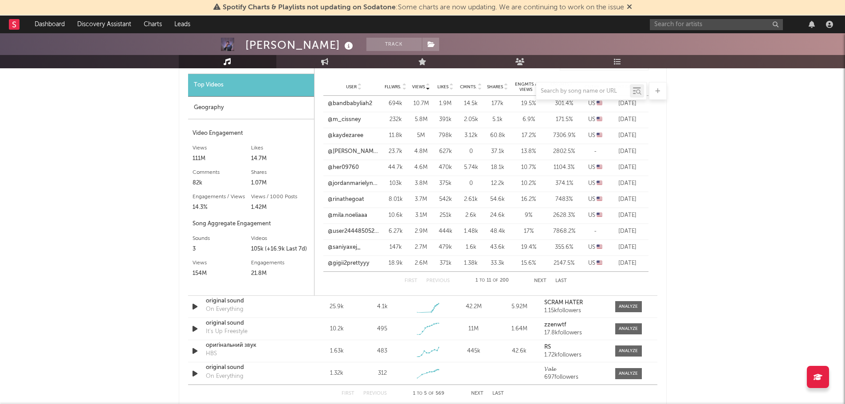
scroll to position [532, 0]
